Goal: Download file/media

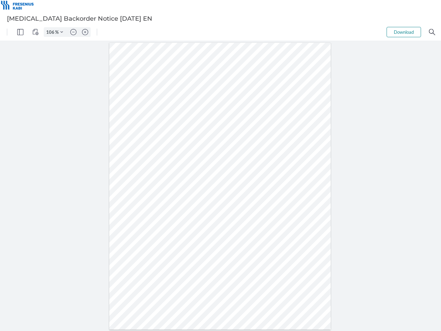
click at [20, 32] on img "Panel" at bounding box center [20, 32] width 6 height 6
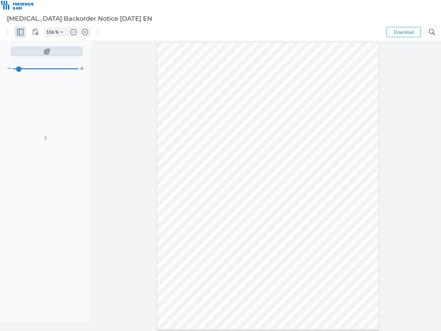
click at [35, 32] on img "View Controls" at bounding box center [35, 32] width 6 height 6
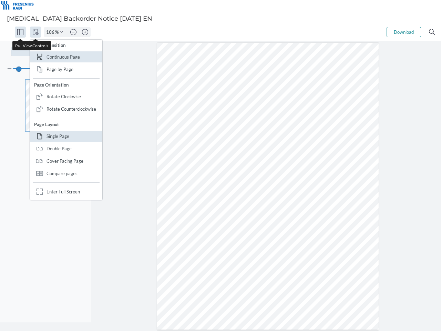
click at [51, 32] on input "106" at bounding box center [49, 32] width 11 height 6
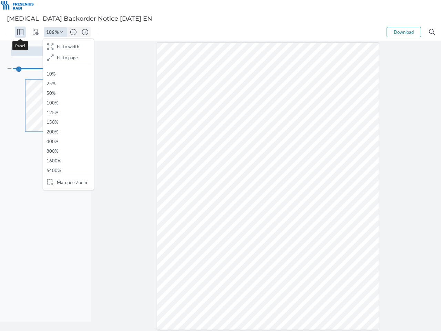
click at [62, 32] on img "Zoom Controls" at bounding box center [61, 32] width 3 height 3
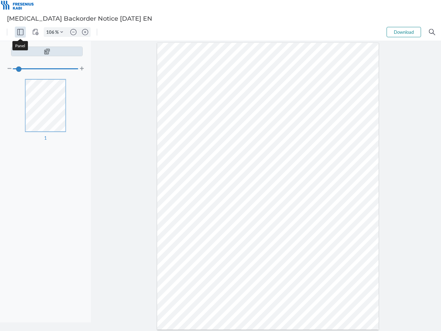
click at [73, 32] on img "Zoom out" at bounding box center [73, 32] width 6 height 6
click at [85, 32] on img "Zoom in" at bounding box center [85, 32] width 6 height 6
type input "106"
click at [404, 32] on button "Download" at bounding box center [403, 32] width 34 height 10
click at [432, 32] on img "Search" at bounding box center [432, 32] width 6 height 6
